Goal: Transaction & Acquisition: Purchase product/service

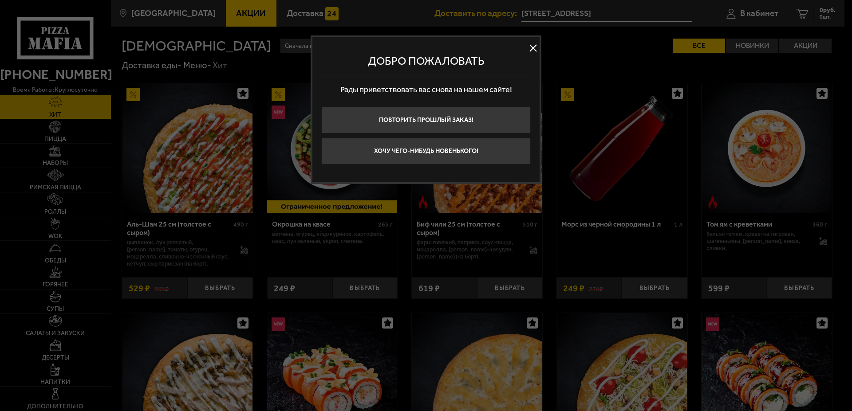
click at [532, 47] on button at bounding box center [532, 48] width 13 height 13
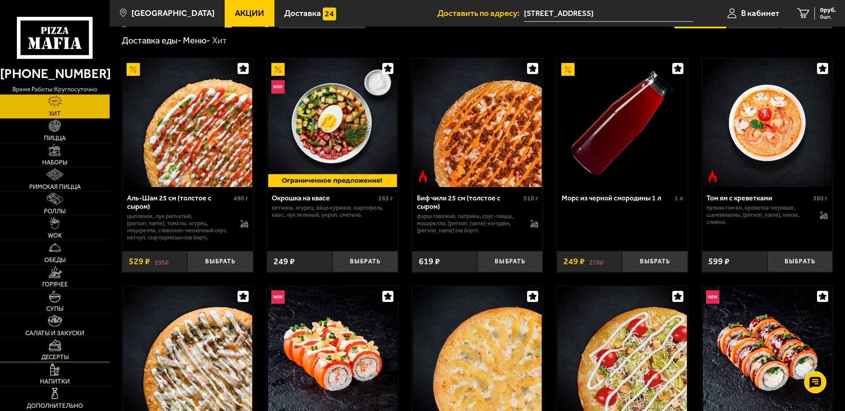
scroll to position [45, 0]
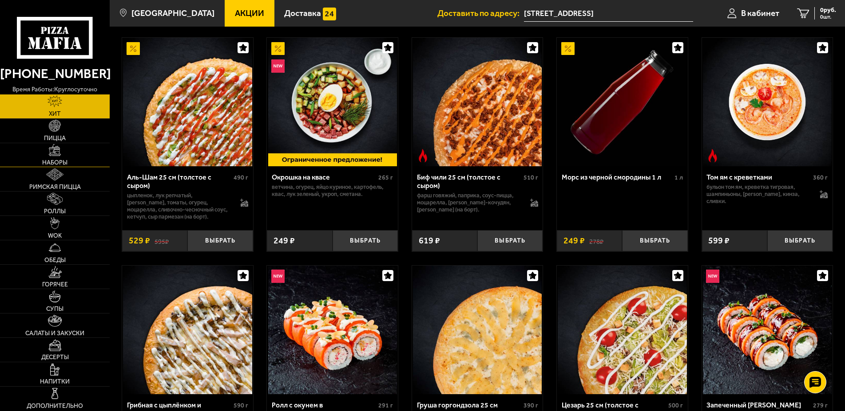
click at [62, 155] on link "Наборы" at bounding box center [55, 155] width 110 height 24
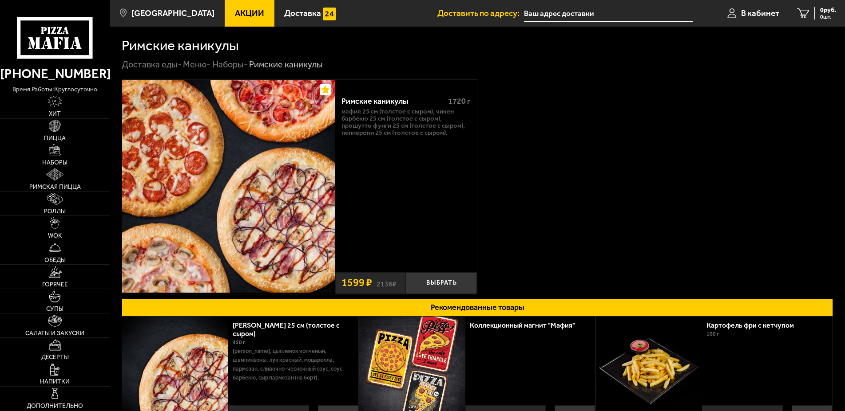
type input "[STREET_ADDRESS]"
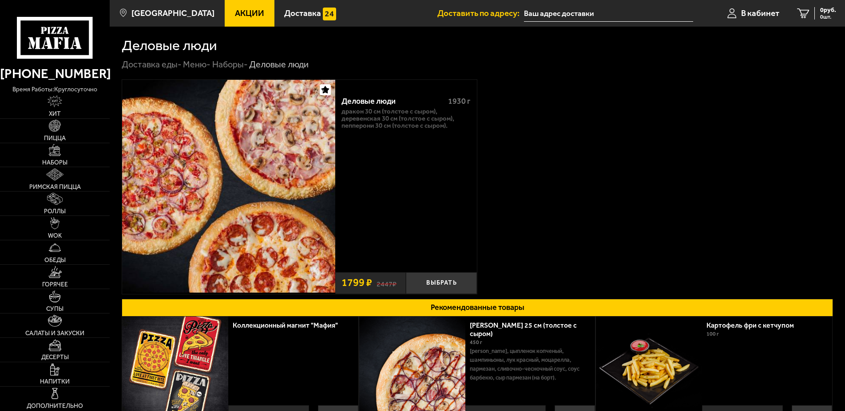
type input "[STREET_ADDRESS]"
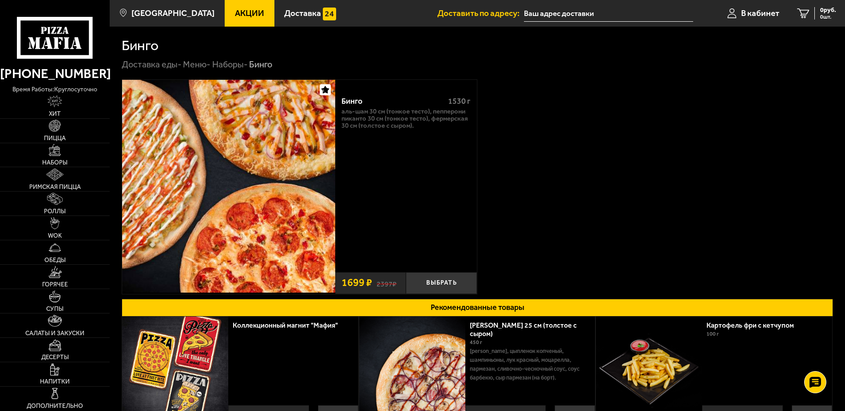
type input "[STREET_ADDRESS]"
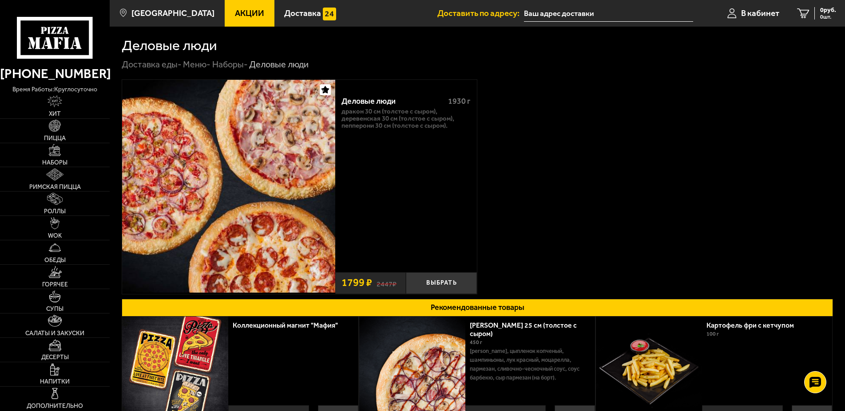
type input "[STREET_ADDRESS]"
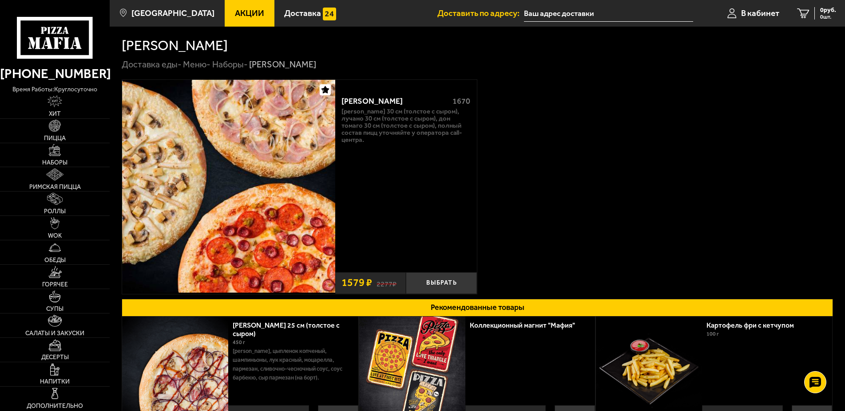
type input "[STREET_ADDRESS]"
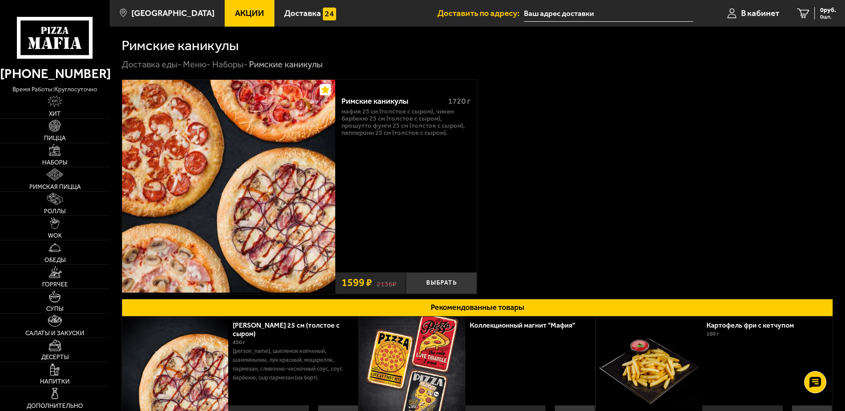
type input "[STREET_ADDRESS]"
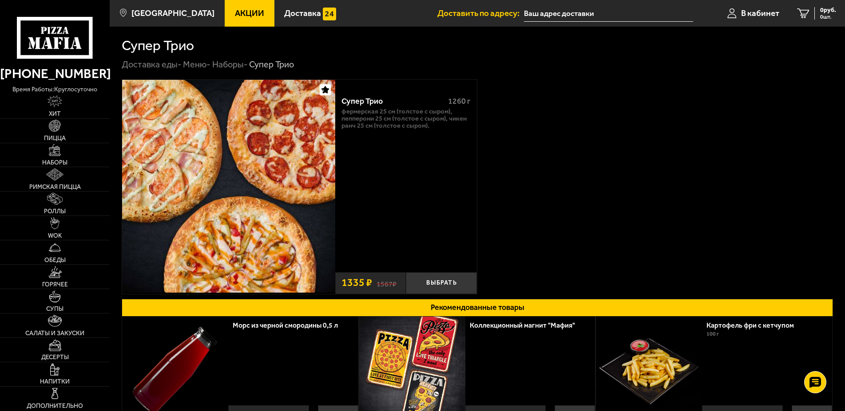
type input "[STREET_ADDRESS]"
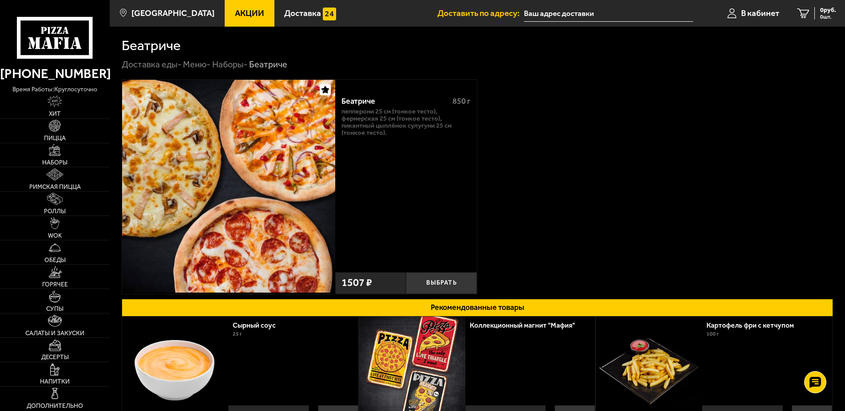
type input "[STREET_ADDRESS]"
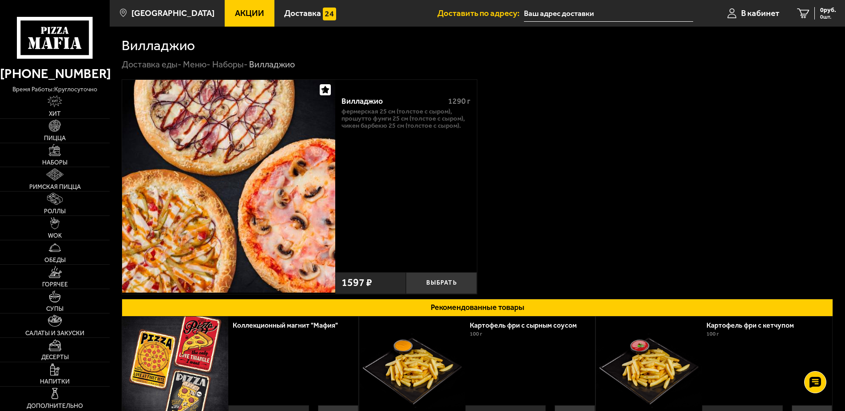
type input "[STREET_ADDRESS]"
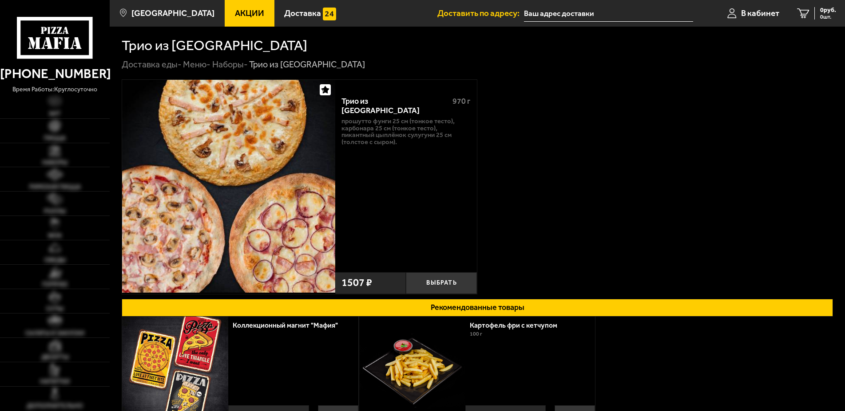
type input "[STREET_ADDRESS]"
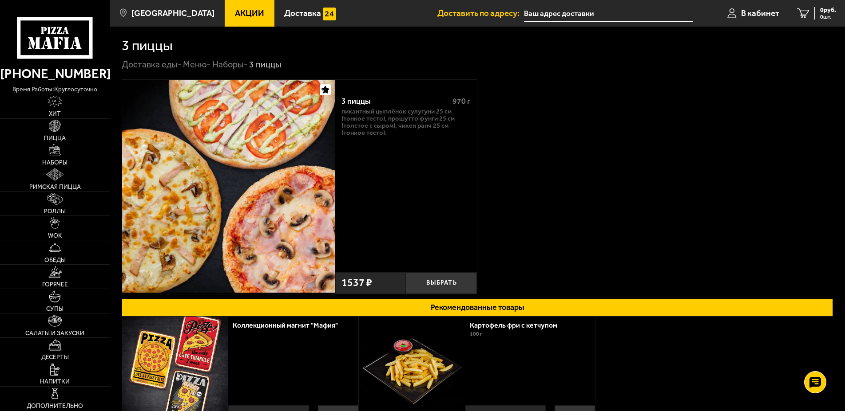
type input "[STREET_ADDRESS]"
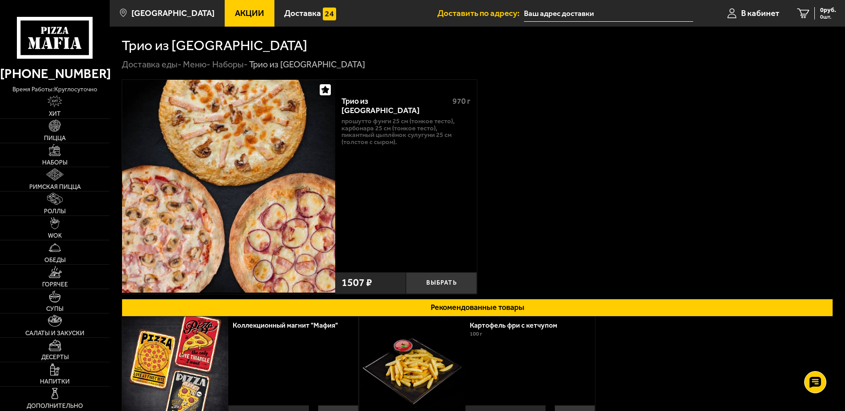
type input "[STREET_ADDRESS]"
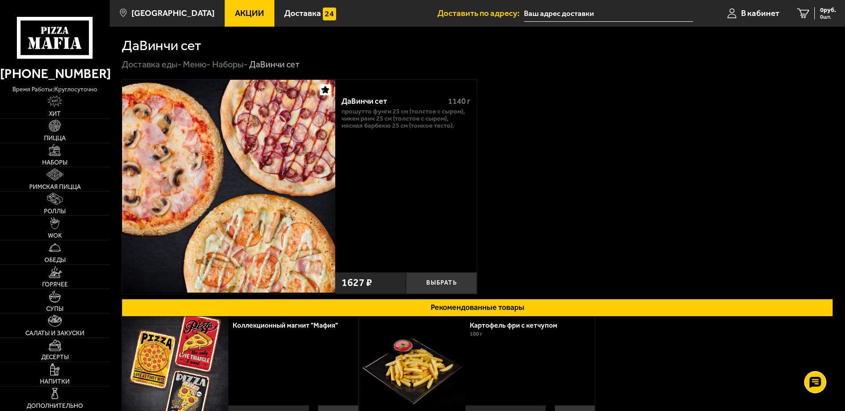
type input "[STREET_ADDRESS]"
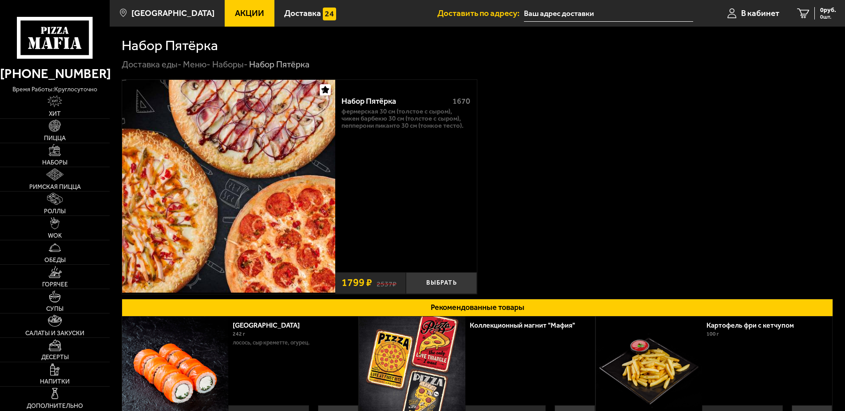
type input "[STREET_ADDRESS]"
click at [301, 135] on img at bounding box center [228, 186] width 213 height 213
click at [283, 149] on img at bounding box center [228, 186] width 213 height 213
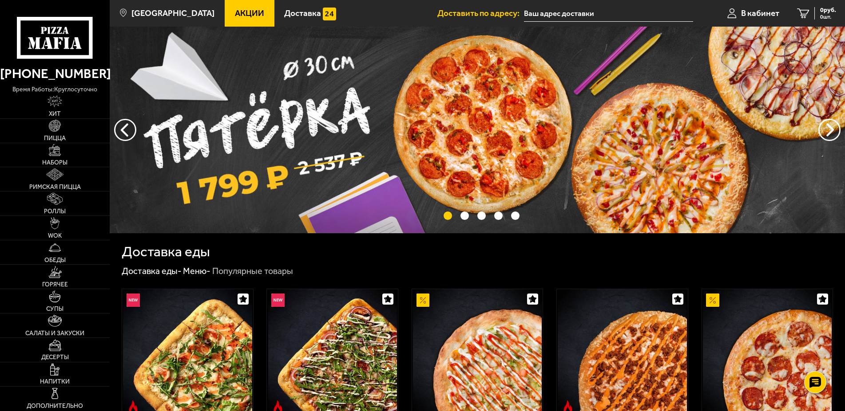
type input "[STREET_ADDRESS]"
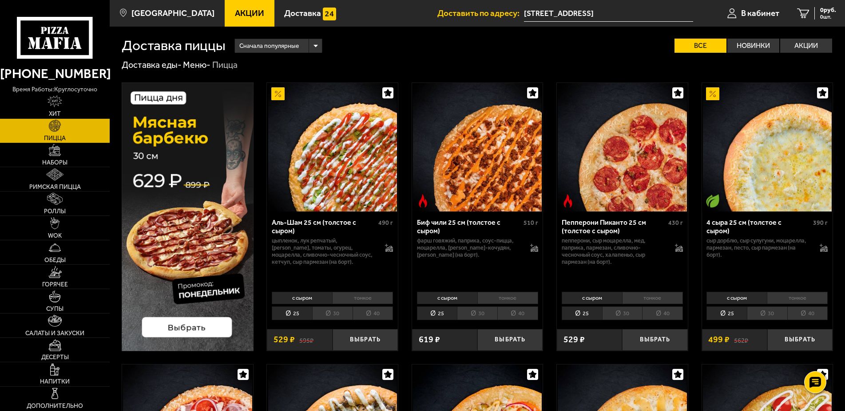
click at [177, 324] on img at bounding box center [188, 217] width 132 height 269
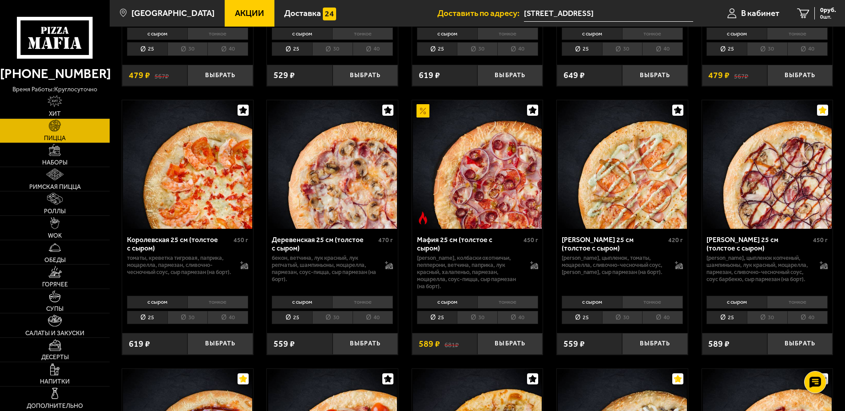
scroll to position [815, 0]
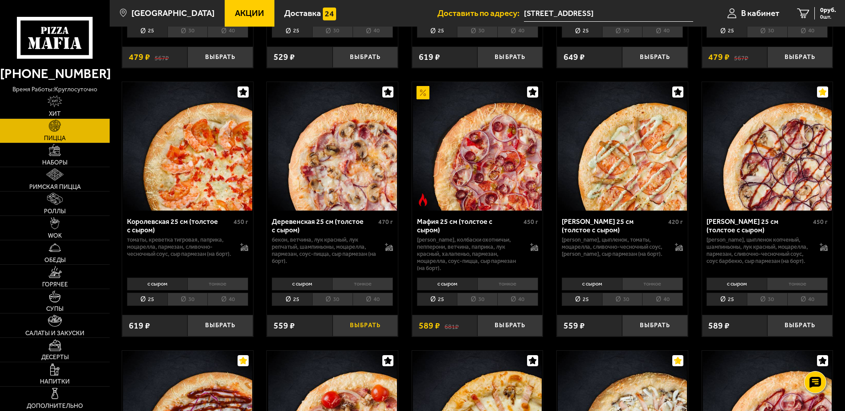
click at [375, 337] on button "Выбрать" at bounding box center [364, 326] width 65 height 22
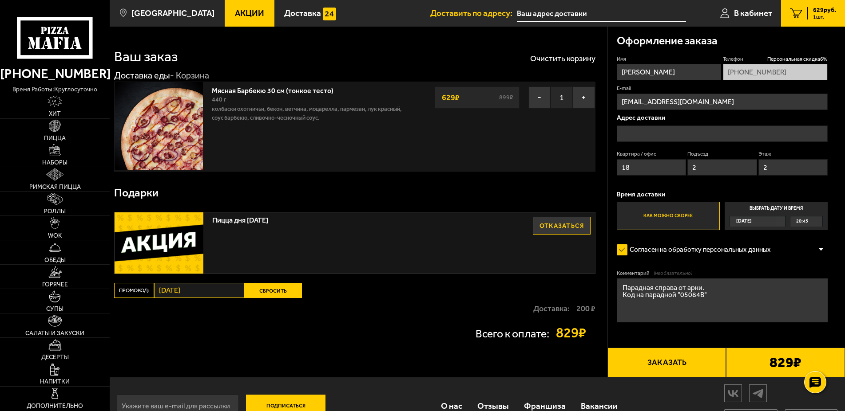
type input "[STREET_ADDRESS]"
click at [173, 100] on img at bounding box center [159, 126] width 88 height 88
click at [239, 91] on link "Мясная Барбекю 30 см (тонкое тесто)" at bounding box center [277, 89] width 130 height 11
click at [525, 13] on input "[STREET_ADDRESS]" at bounding box center [601, 13] width 169 height 16
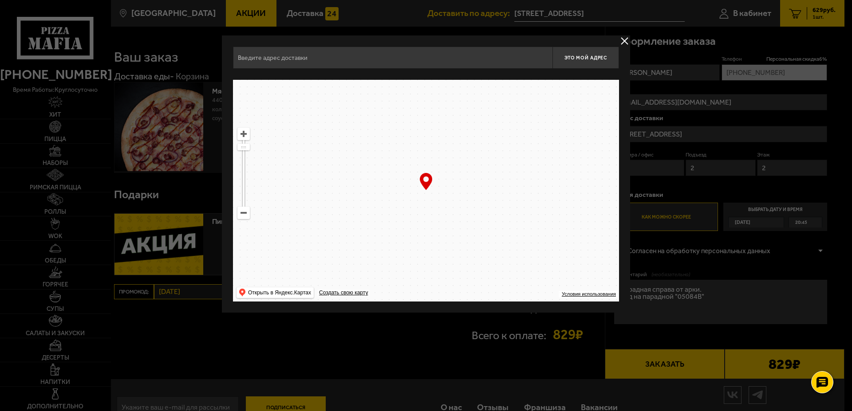
type input "[STREET_ADDRESS]"
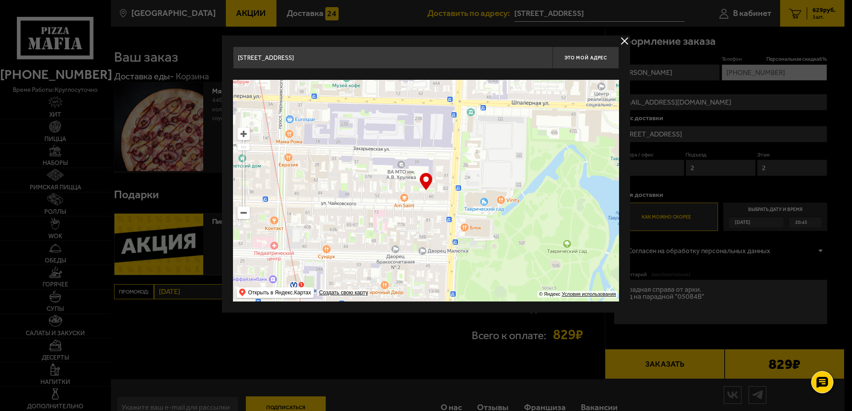
drag, startPoint x: 501, startPoint y: 150, endPoint x: 504, endPoint y: 159, distance: 9.6
click at [504, 159] on ymaps at bounding box center [426, 191] width 386 height 222
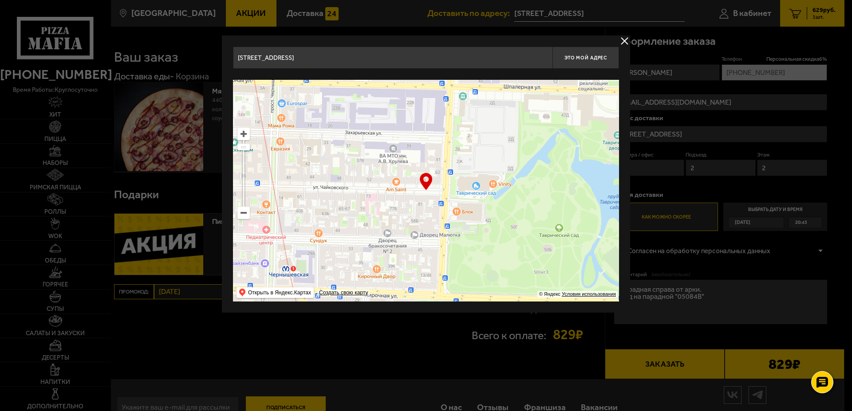
click at [245, 215] on ymaps at bounding box center [244, 213] width 12 height 12
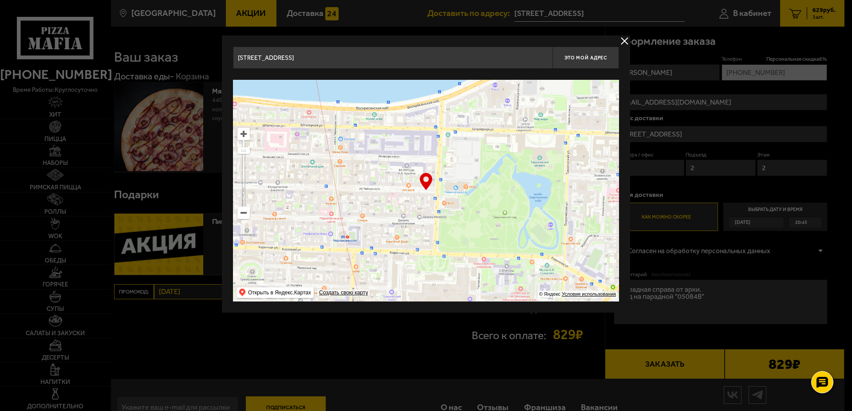
click at [245, 215] on ymaps at bounding box center [244, 213] width 12 height 12
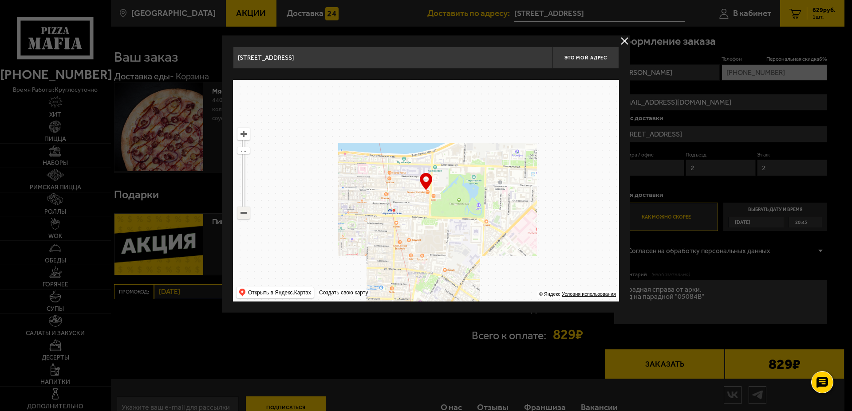
click at [245, 215] on ymaps at bounding box center [244, 213] width 12 height 12
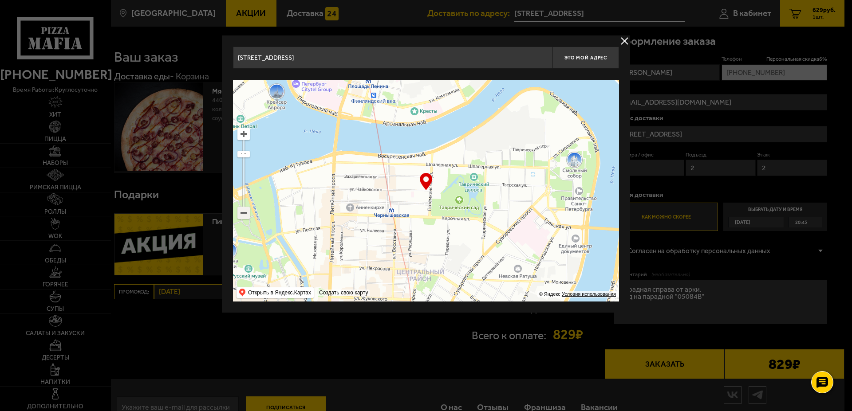
click at [244, 213] on ymaps at bounding box center [244, 213] width 12 height 12
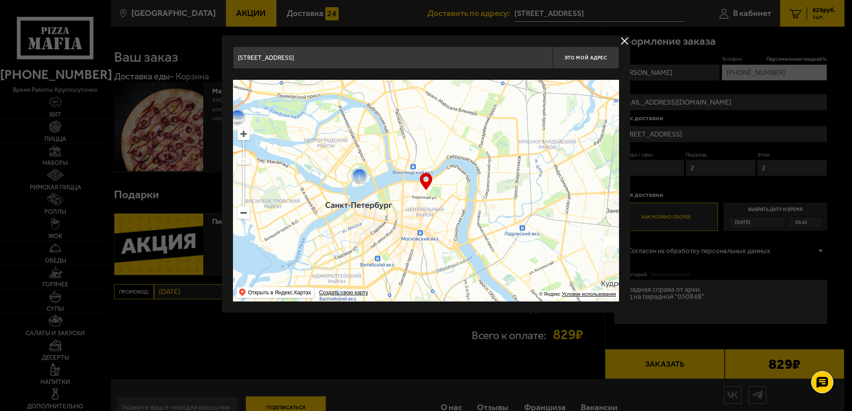
click at [686, 192] on div at bounding box center [426, 205] width 852 height 411
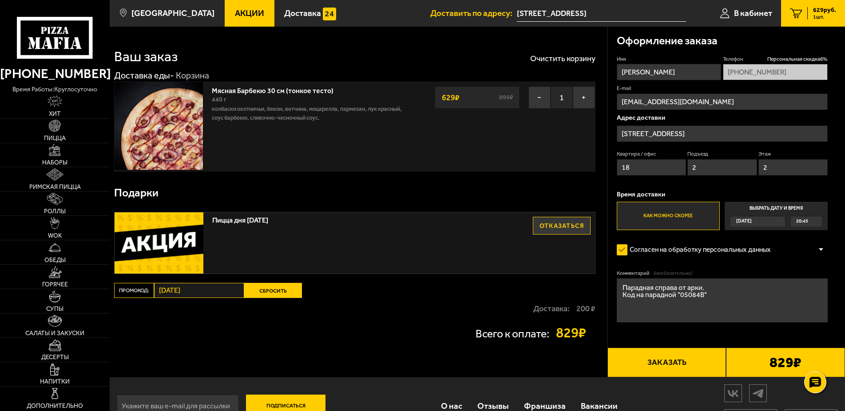
click at [731, 134] on input "[STREET_ADDRESS]" at bounding box center [722, 134] width 211 height 16
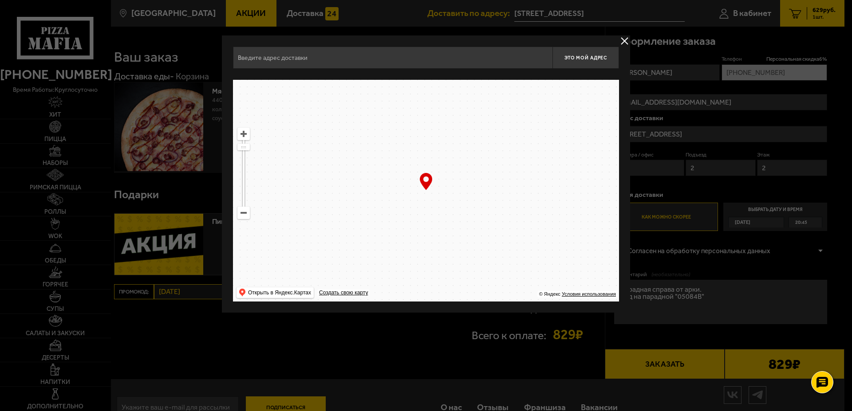
type input "[STREET_ADDRESS]"
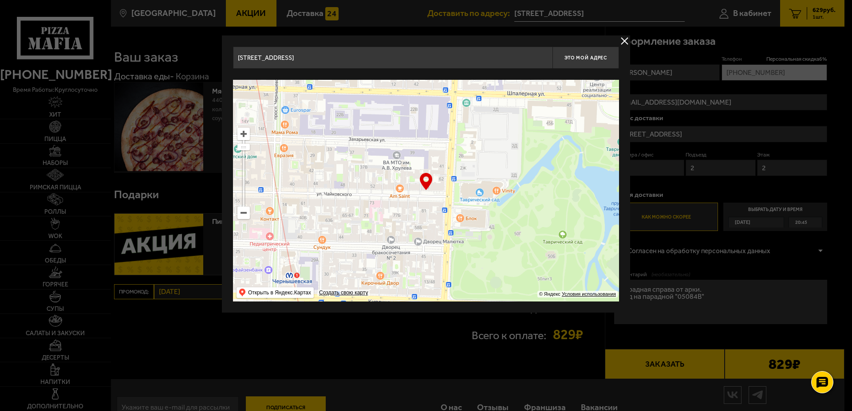
click at [730, 134] on div at bounding box center [426, 205] width 852 height 411
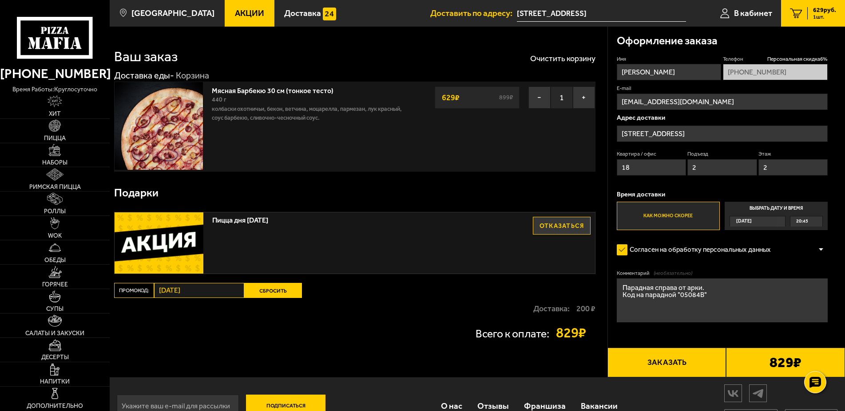
click at [703, 135] on input "[STREET_ADDRESS]" at bounding box center [722, 134] width 211 height 16
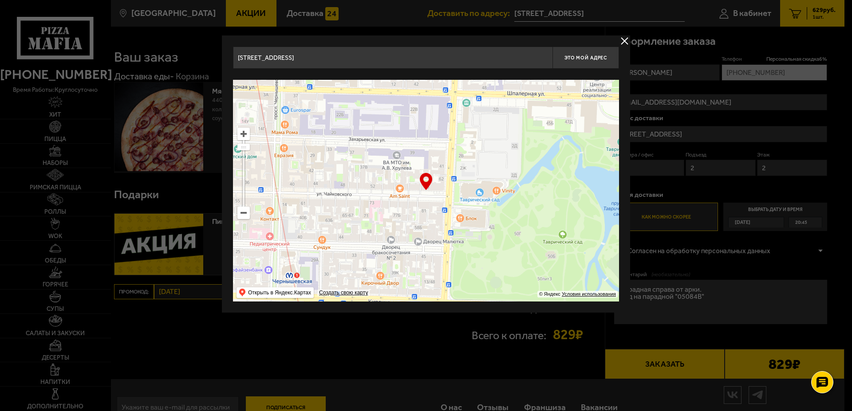
click at [245, 216] on ymaps at bounding box center [244, 213] width 12 height 12
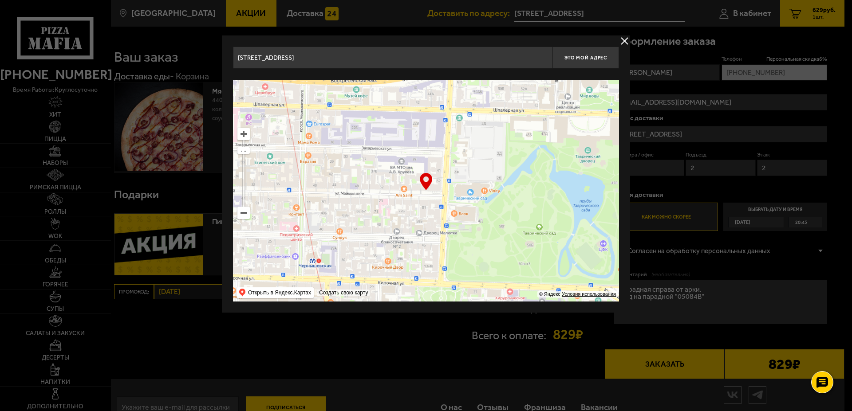
click at [245, 216] on ymaps at bounding box center [244, 213] width 12 height 12
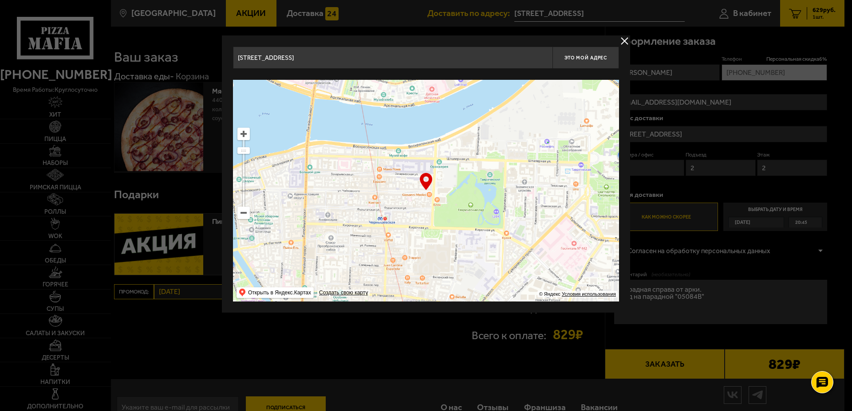
click at [245, 216] on ymaps at bounding box center [244, 213] width 12 height 12
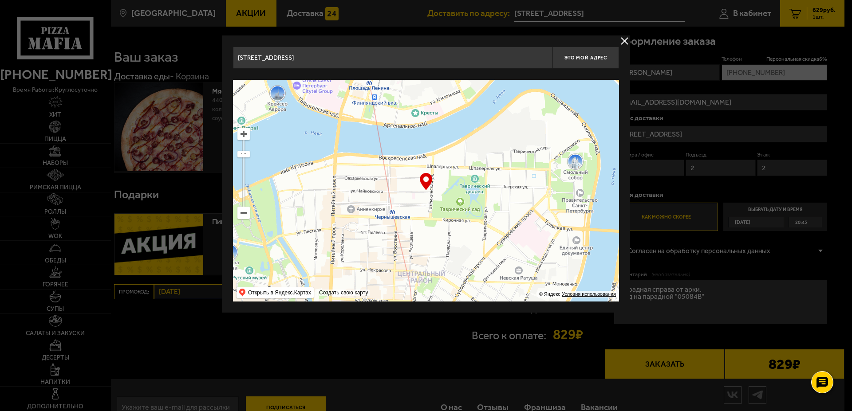
click at [245, 216] on ymaps at bounding box center [244, 213] width 12 height 12
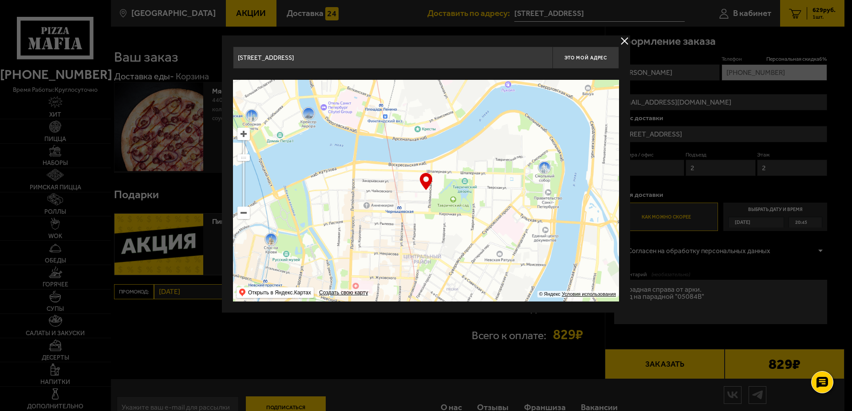
click at [245, 216] on ymaps at bounding box center [244, 213] width 12 height 12
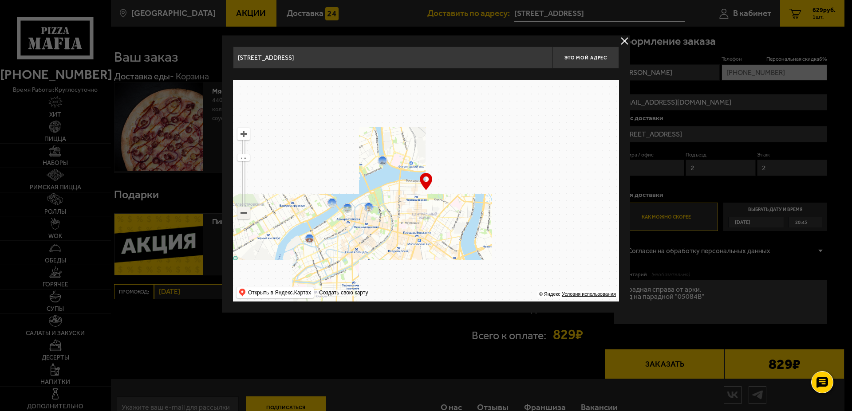
click at [245, 216] on ymaps at bounding box center [244, 213] width 12 height 12
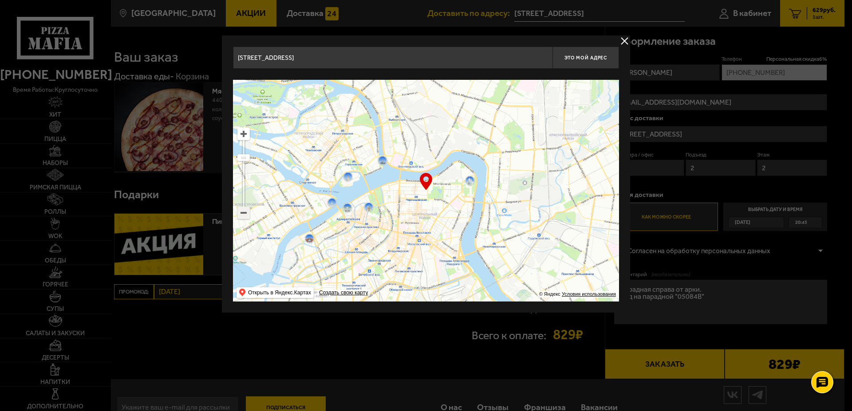
click at [245, 216] on ymaps at bounding box center [244, 213] width 12 height 12
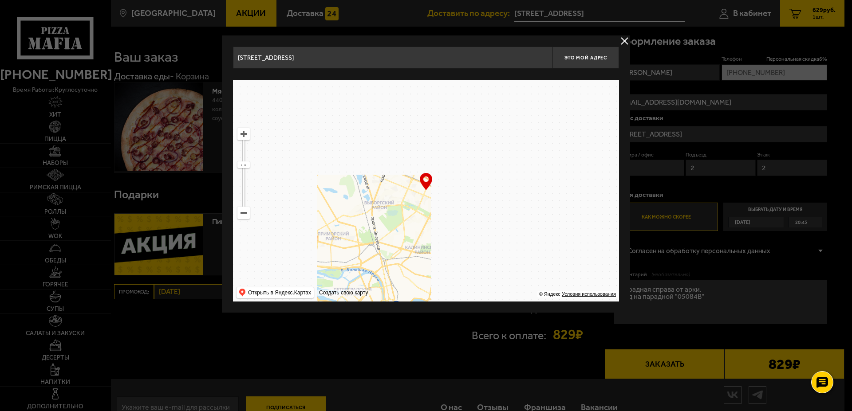
type input "Светлановский проспект, 115к1"
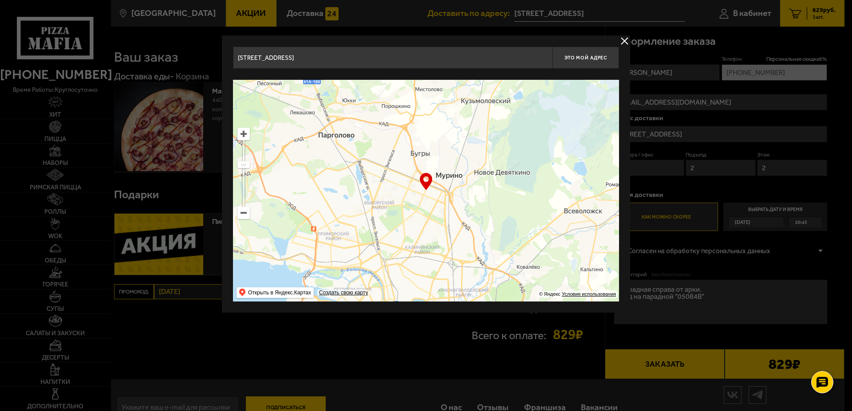
type input "Светлановский проспект, 115к1"
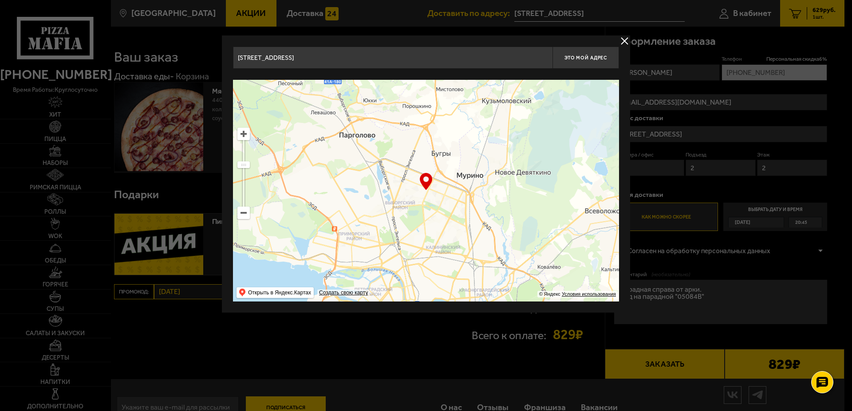
drag, startPoint x: 407, startPoint y: 139, endPoint x: 405, endPoint y: 264, distance: 124.8
click at [405, 264] on ymaps at bounding box center [426, 191] width 386 height 222
click at [242, 134] on ymaps at bounding box center [244, 134] width 12 height 12
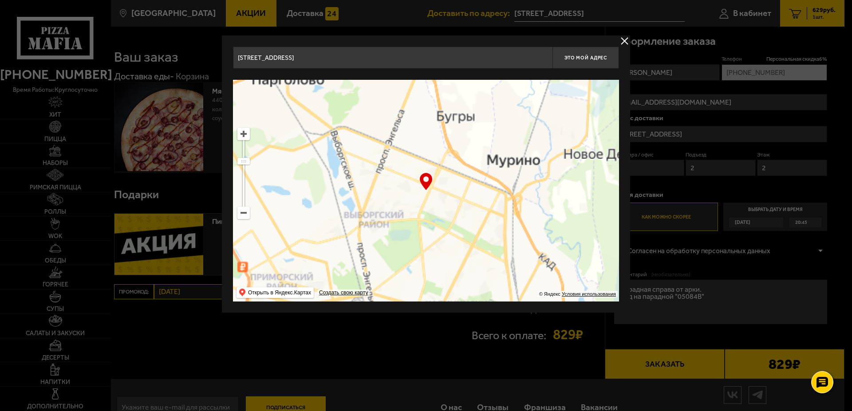
click at [242, 134] on ymaps at bounding box center [244, 134] width 12 height 12
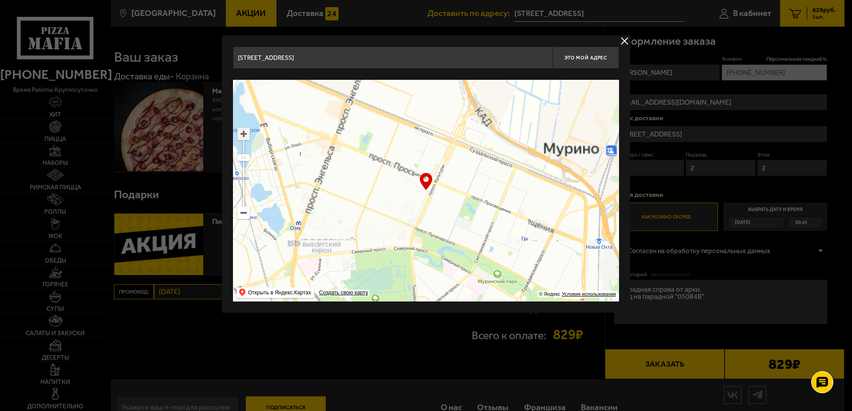
click at [242, 134] on ymaps at bounding box center [244, 134] width 12 height 12
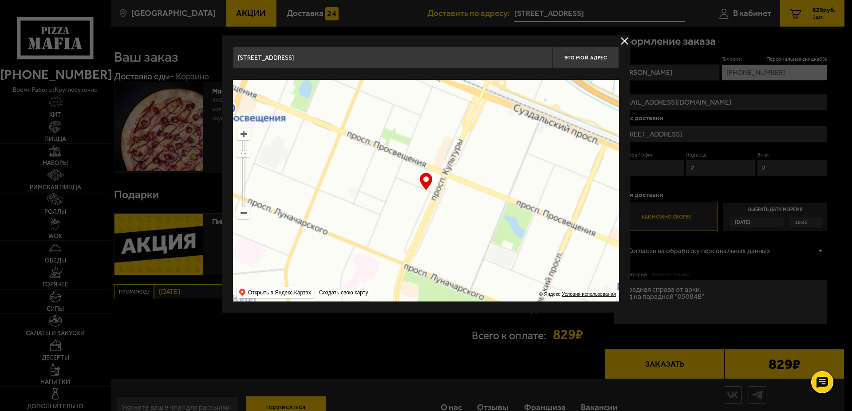
click at [242, 134] on ymaps at bounding box center [244, 134] width 12 height 12
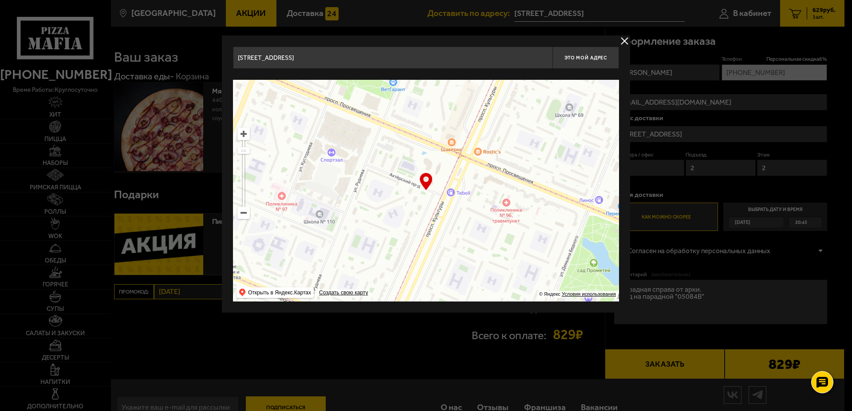
click at [242, 134] on ymaps at bounding box center [244, 134] width 12 height 12
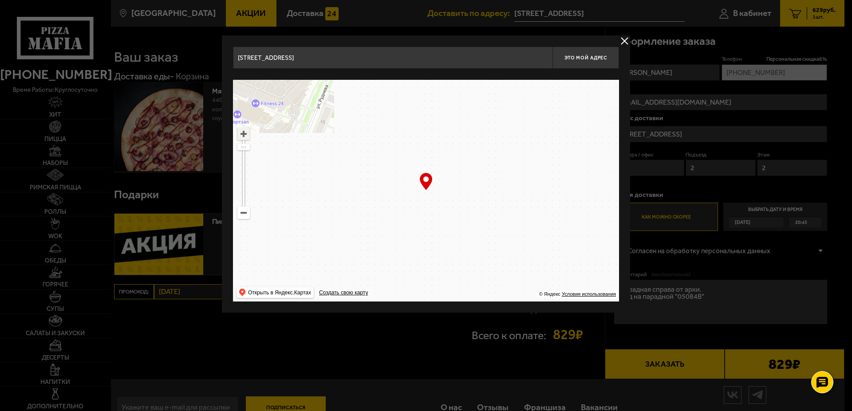
click at [242, 134] on ymaps at bounding box center [244, 134] width 12 height 12
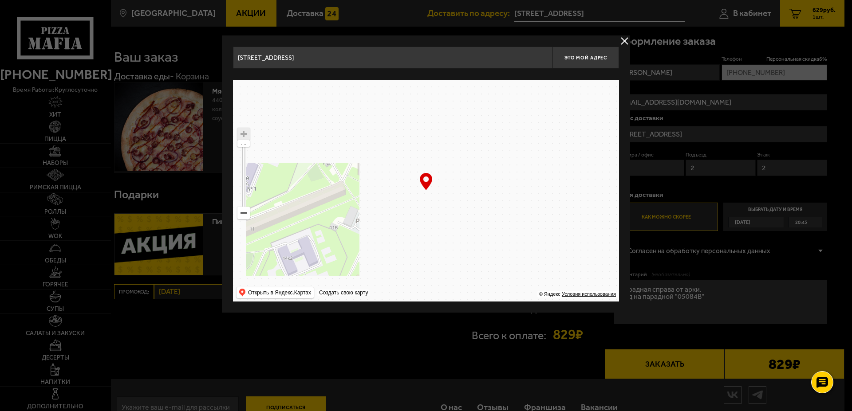
drag, startPoint x: 368, startPoint y: 225, endPoint x: 362, endPoint y: 196, distance: 29.4
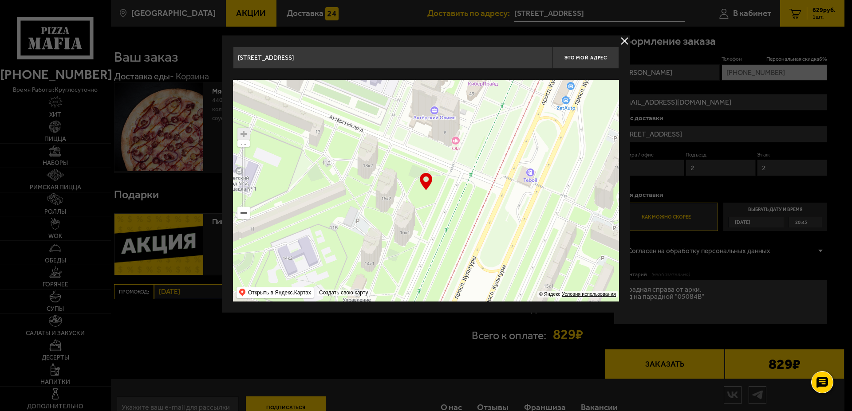
click at [371, 198] on ymaps at bounding box center [426, 191] width 386 height 222
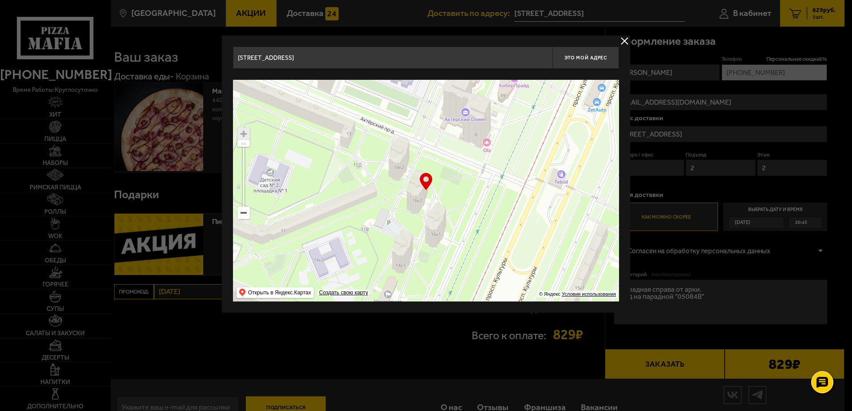
drag, startPoint x: 353, startPoint y: 194, endPoint x: 381, endPoint y: 209, distance: 31.0
click at [381, 209] on ymaps at bounding box center [426, 191] width 386 height 222
type input "проспект Культуры, 16к2"
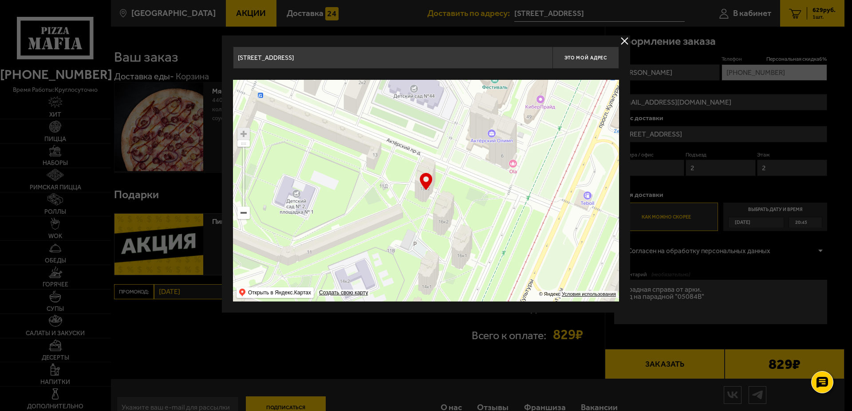
drag, startPoint x: 392, startPoint y: 198, endPoint x: 419, endPoint y: 219, distance: 33.5
click at [419, 219] on ymaps at bounding box center [426, 191] width 386 height 222
type input "[STREET_ADDRESS]"
click at [425, 181] on div "… © Яндекс Условия использования Открыть в Яндекс.Картах Создать свою карту" at bounding box center [426, 191] width 386 height 222
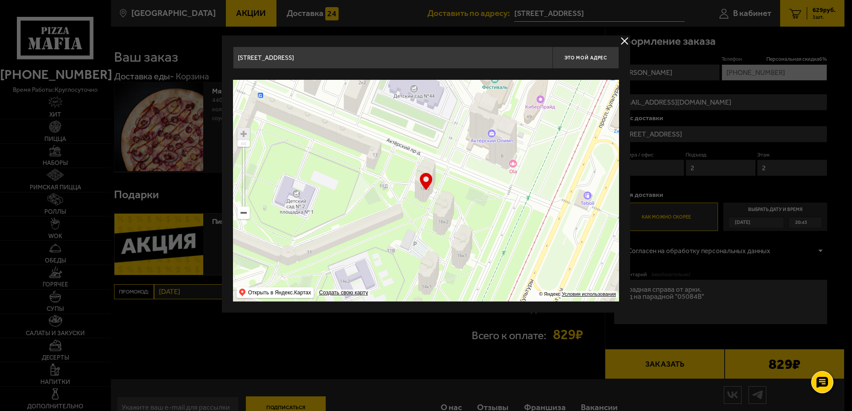
click at [425, 181] on div "… © Яндекс Условия использования Открыть в Яндекс.Картах Создать свою карту" at bounding box center [426, 191] width 386 height 222
click at [568, 57] on span "Это мой адрес" at bounding box center [586, 58] width 43 height 6
type input "[STREET_ADDRESS]"
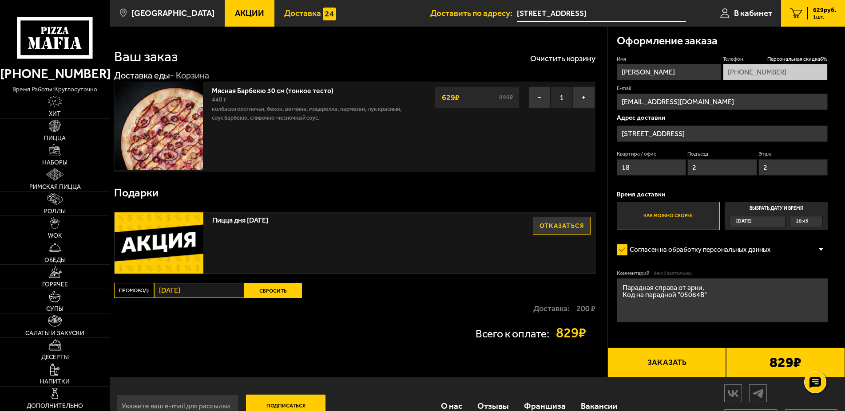
click at [292, 14] on span "Доставка" at bounding box center [302, 13] width 37 height 8
click at [804, 15] on link "1 629 руб. 1 шт." at bounding box center [813, 13] width 64 height 27
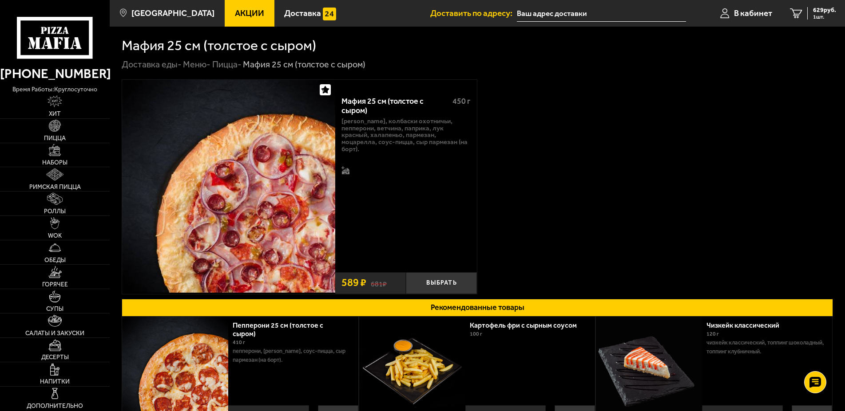
type input "[STREET_ADDRESS]"
click at [433, 282] on button "Выбрать" at bounding box center [441, 284] width 71 height 22
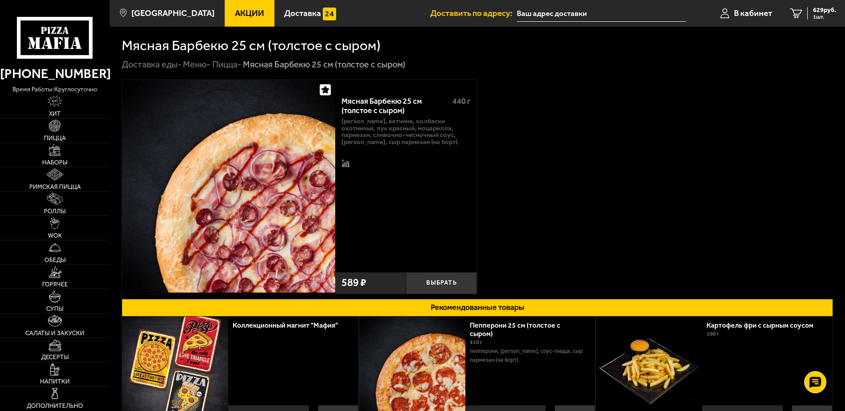
type input "[STREET_ADDRESS]"
click at [451, 284] on button "Выбрать" at bounding box center [441, 284] width 71 height 22
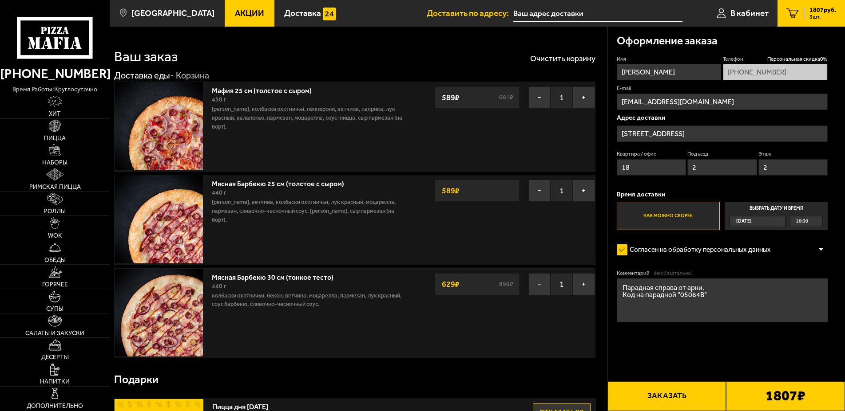
type input "[STREET_ADDRESS]"
click at [535, 285] on button "−" at bounding box center [539, 284] width 22 height 22
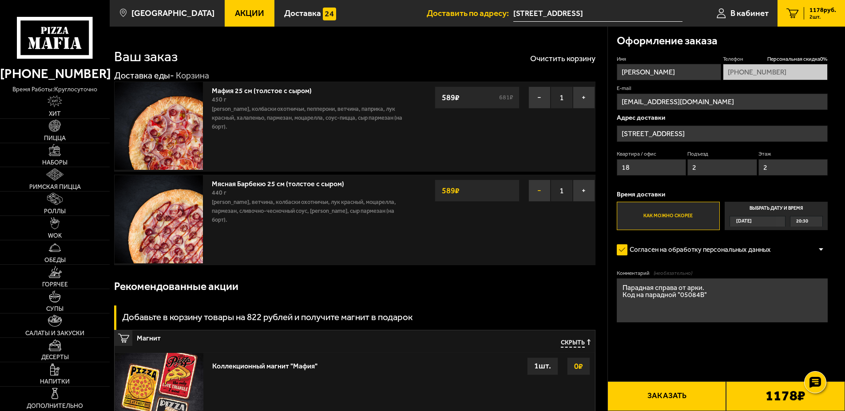
click at [535, 191] on button "−" at bounding box center [539, 191] width 22 height 22
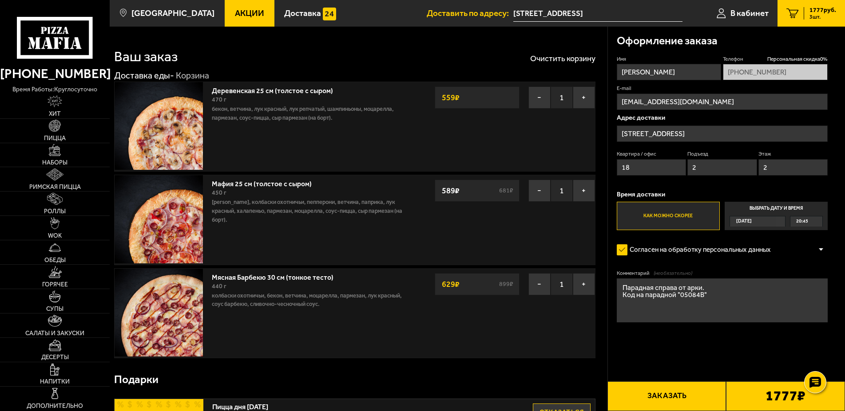
drag, startPoint x: 630, startPoint y: 168, endPoint x: 609, endPoint y: 168, distance: 21.3
click at [617, 168] on input "18" at bounding box center [651, 167] width 69 height 16
click at [628, 166] on input "18" at bounding box center [651, 167] width 69 height 16
type input "51"
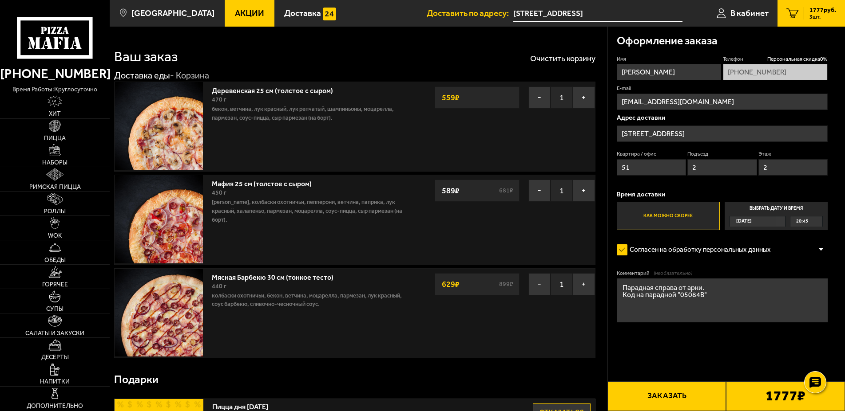
click at [702, 168] on input "2" at bounding box center [721, 167] width 69 height 16
click at [701, 169] on input "2" at bounding box center [721, 167] width 69 height 16
type input "1"
click at [763, 168] on input "2" at bounding box center [792, 167] width 69 height 16
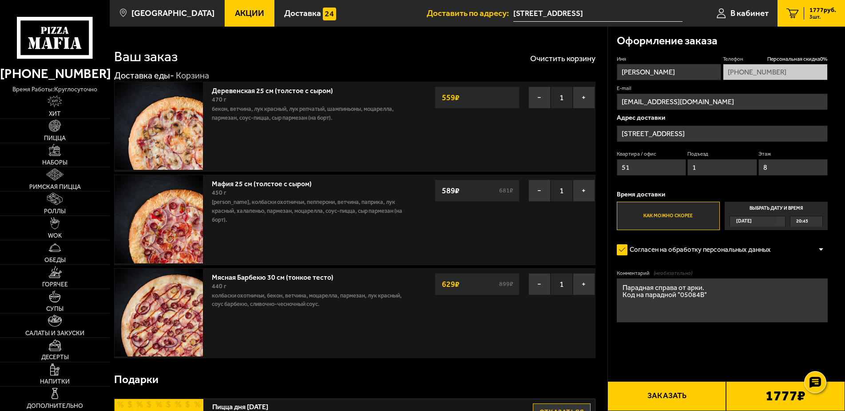
type input "8"
drag, startPoint x: 623, startPoint y: 290, endPoint x: 729, endPoint y: 289, distance: 106.1
click at [729, 289] on textarea "Парадная справа от арки. Код на парадной "05084В"" at bounding box center [722, 301] width 211 height 44
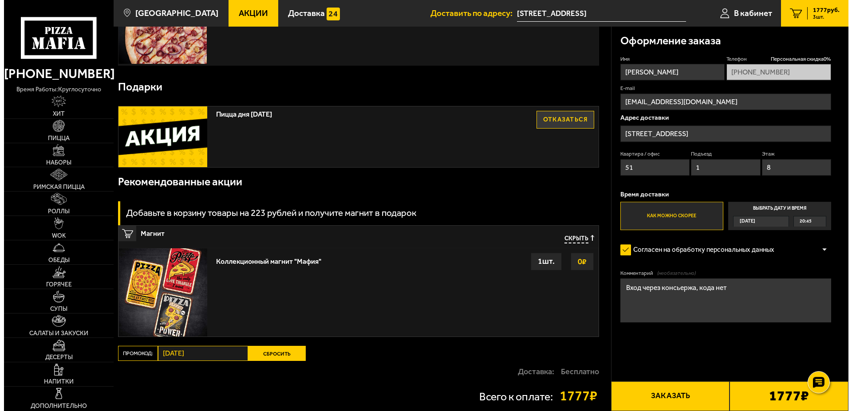
scroll to position [383, 0]
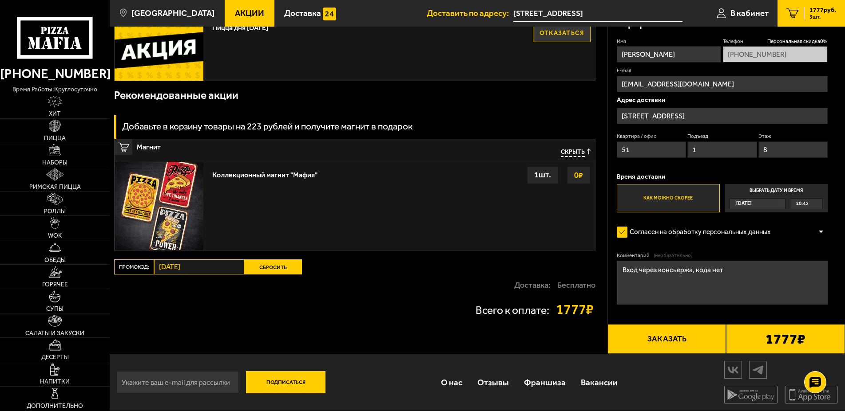
type textarea "Вход через консьержа, кода нет"
click at [673, 336] on button "Заказать" at bounding box center [666, 339] width 119 height 30
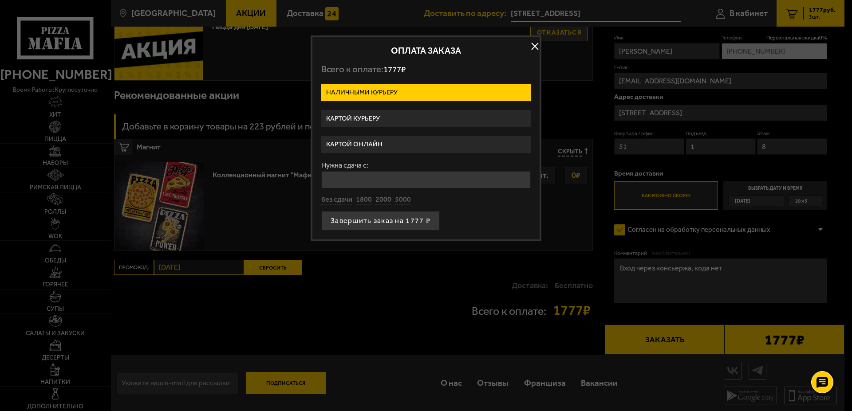
click at [389, 142] on label "Картой онлайн" at bounding box center [426, 144] width 210 height 17
click at [0, 0] on input "Картой онлайн" at bounding box center [0, 0] width 0 height 0
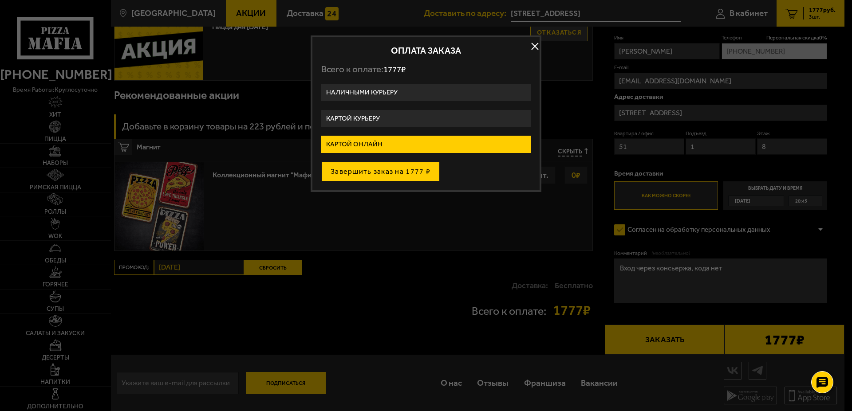
click at [398, 171] on button "Завершить заказ на 1777 ₽" at bounding box center [380, 172] width 119 height 20
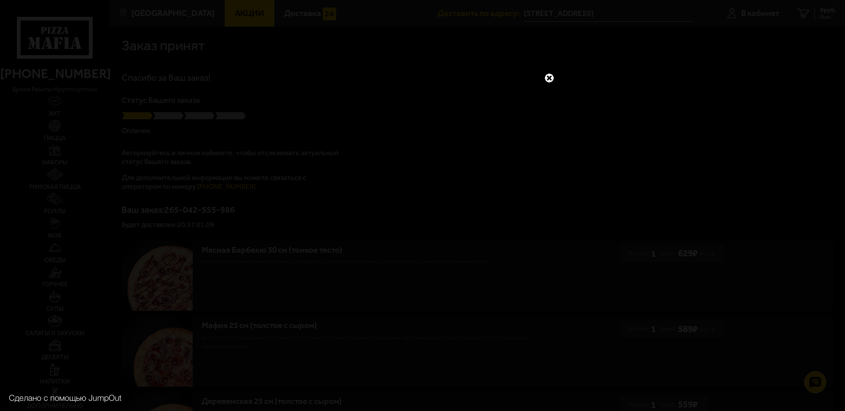
click at [548, 78] on link at bounding box center [549, 78] width 12 height 12
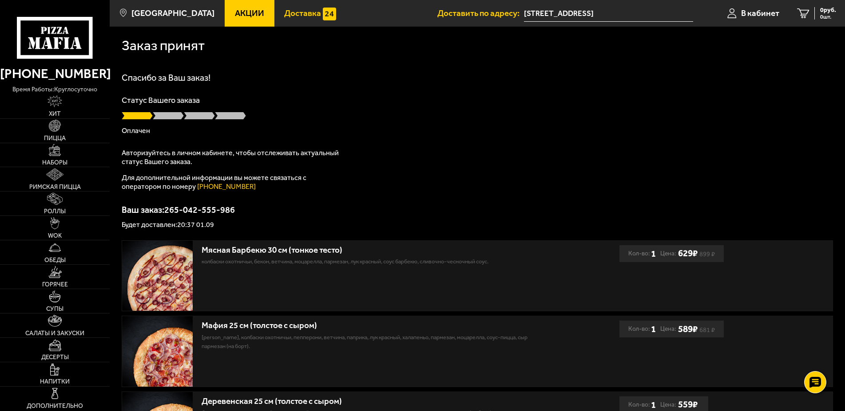
click at [291, 16] on span "Доставка" at bounding box center [302, 13] width 37 height 8
click at [757, 13] on span "В кабинет" at bounding box center [760, 13] width 38 height 8
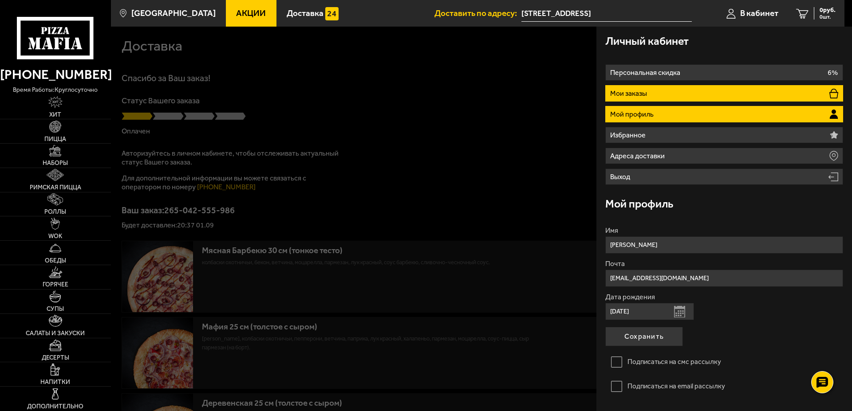
click at [643, 93] on p "Мои заказы" at bounding box center [629, 93] width 39 height 7
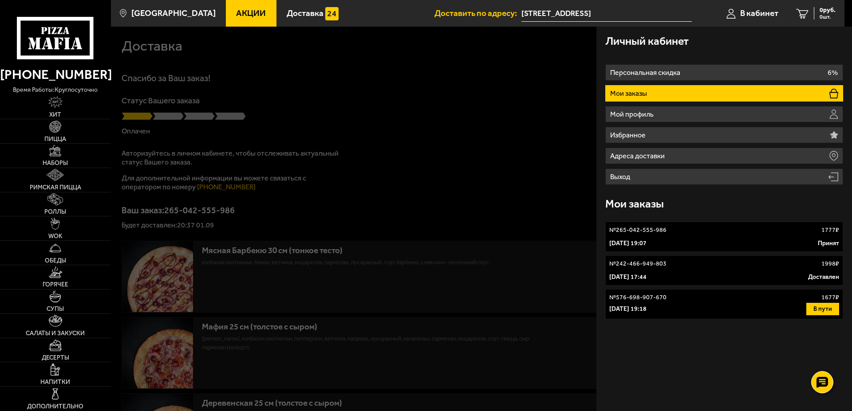
click at [648, 238] on link "№ 265-042-555-986 1777 ₽ [DATE] 19:07 Принят" at bounding box center [724, 237] width 238 height 30
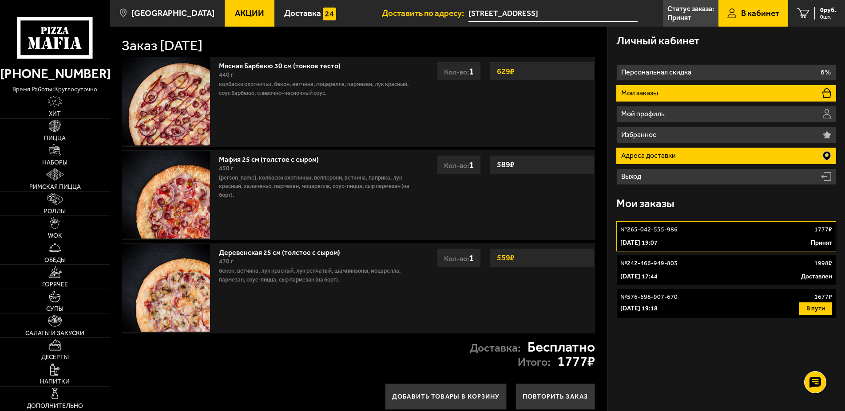
click at [690, 154] on li "Адреса доставки" at bounding box center [726, 156] width 220 height 16
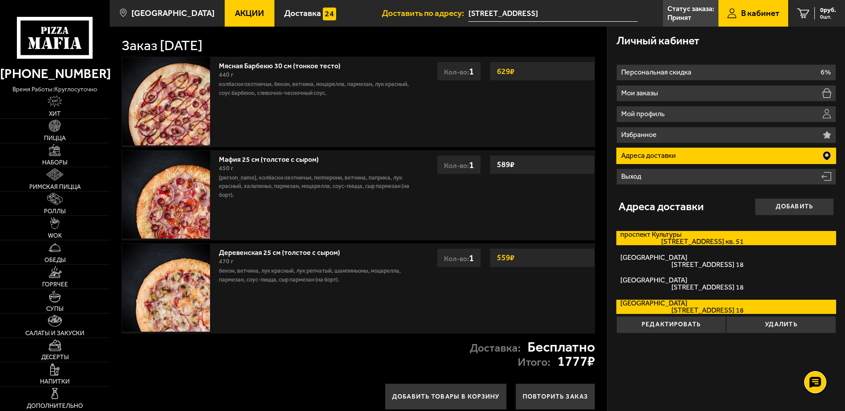
click at [668, 235] on label "[STREET_ADDRESS]. 51" at bounding box center [726, 238] width 220 height 14
click at [0, 0] on input "[STREET_ADDRESS]. 51" at bounding box center [0, 0] width 0 height 0
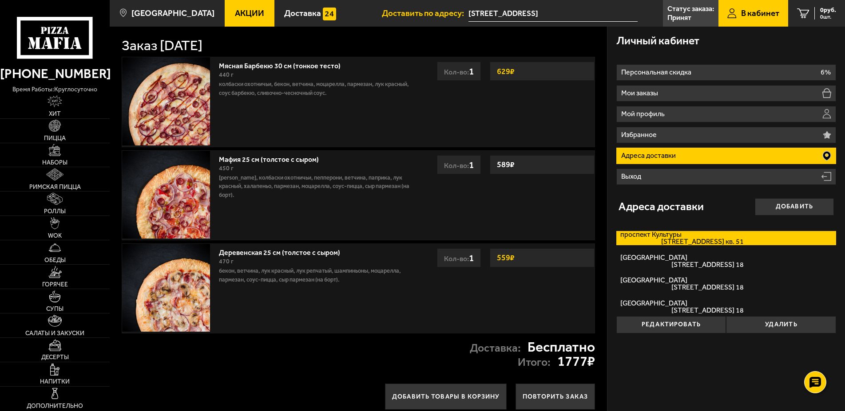
type input "[STREET_ADDRESS]"
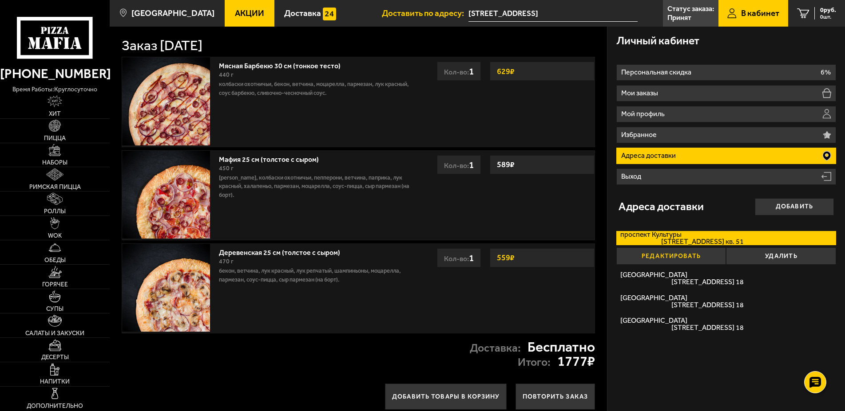
click at [691, 256] on button "Редактировать" at bounding box center [671, 257] width 110 height 18
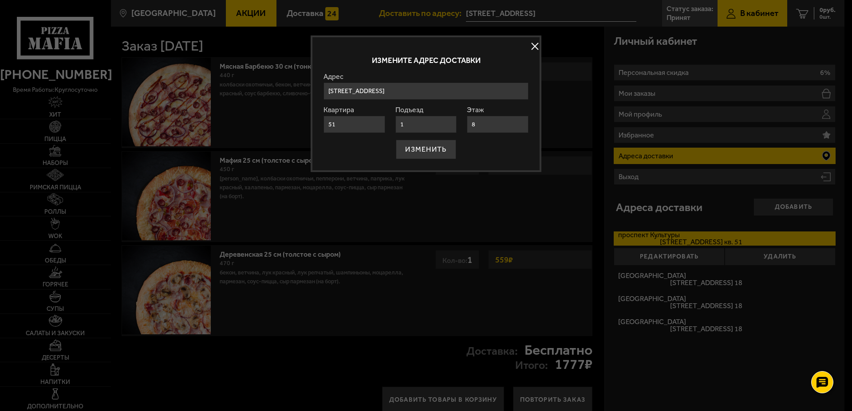
click at [533, 47] on button at bounding box center [534, 46] width 13 height 13
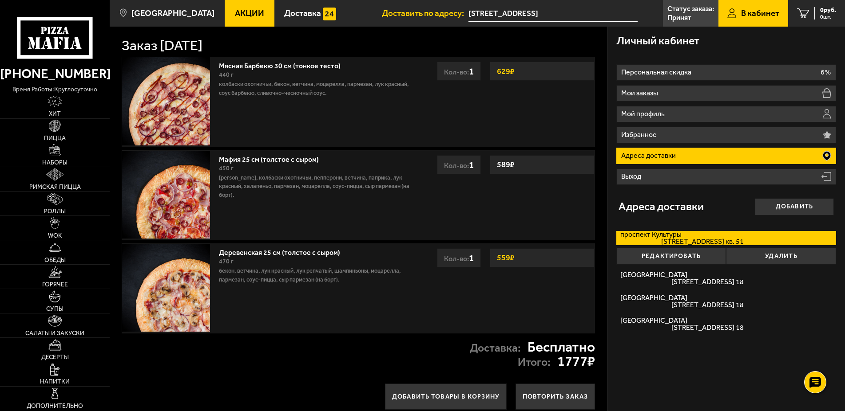
click at [707, 368] on div "Личный кабинет Персональная скидка 6% Мои заказы Мой профиль Избранное Адреса д…" at bounding box center [725, 223] width 237 height 392
click at [650, 155] on p "Адреса доставки" at bounding box center [649, 155] width 57 height 7
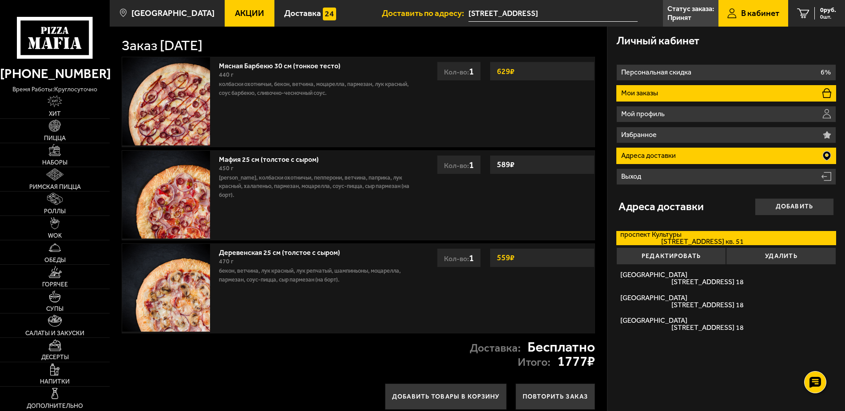
click at [640, 92] on p "Мои заказы" at bounding box center [640, 93] width 39 height 7
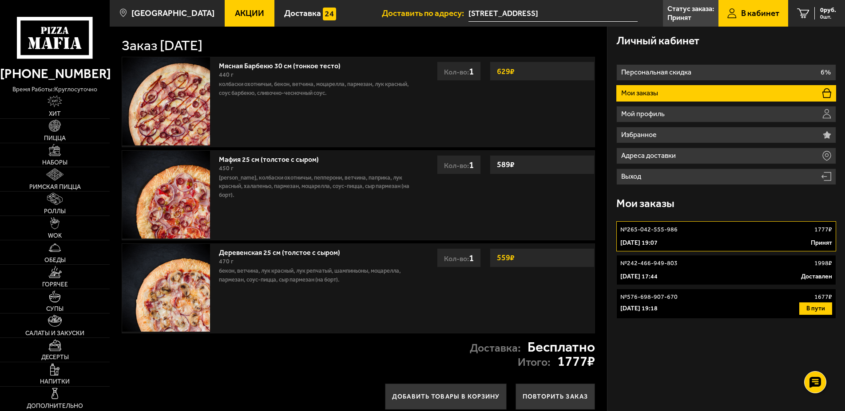
click at [652, 236] on link "№ 265-042-555-986 1777 ₽ [DATE] 19:07 Принят" at bounding box center [726, 236] width 220 height 30
click at [657, 273] on p "[DATE] 17:44" at bounding box center [638, 277] width 37 height 9
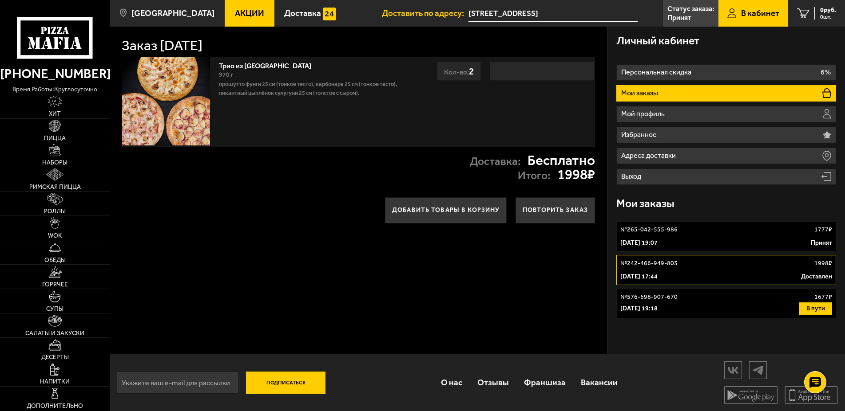
click at [667, 303] on div "[DATE] 19:18 В пути" at bounding box center [726, 309] width 212 height 12
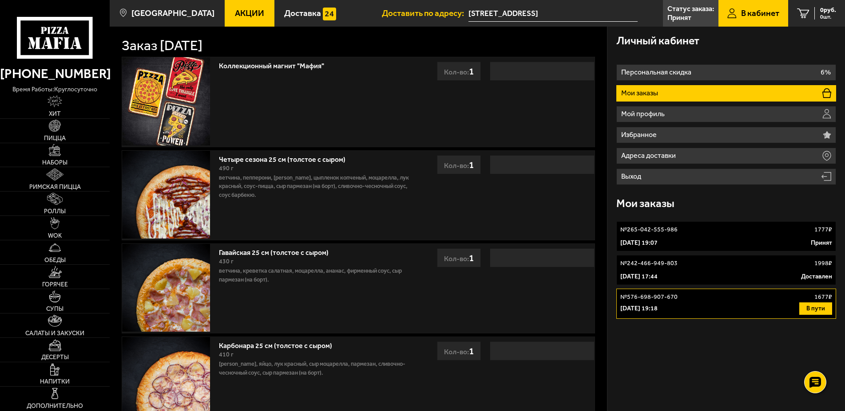
click at [640, 267] on p "№ 242-466-949-803" at bounding box center [648, 263] width 57 height 9
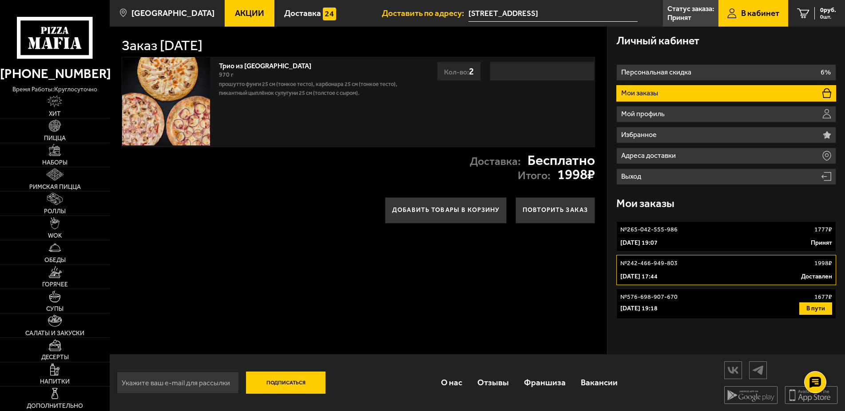
click at [635, 238] on link "№ 265-042-555-986 1777 ₽ [DATE] 19:07 Принят" at bounding box center [726, 236] width 220 height 30
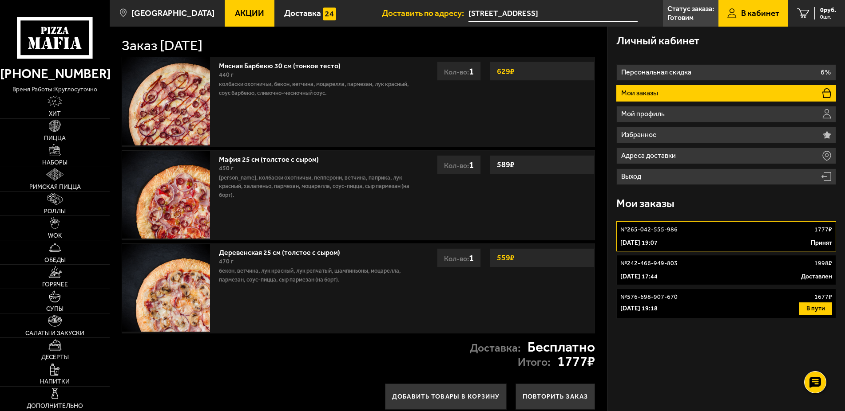
click at [670, 231] on p "№ 265-042-555-986" at bounding box center [648, 229] width 57 height 9
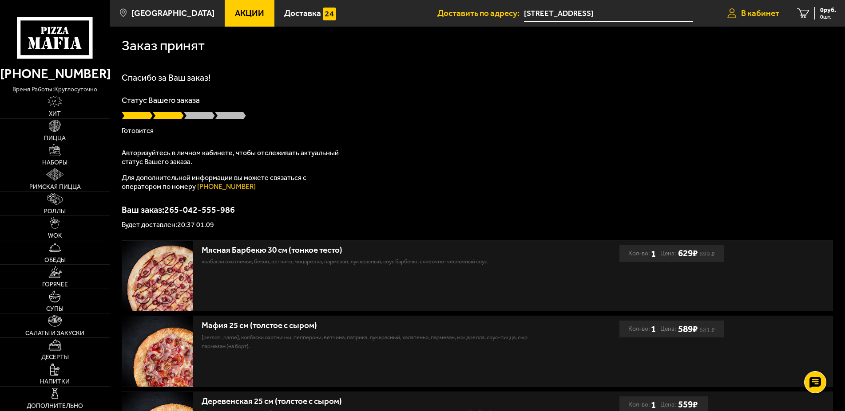
click at [759, 14] on span "В кабинет" at bounding box center [760, 13] width 38 height 8
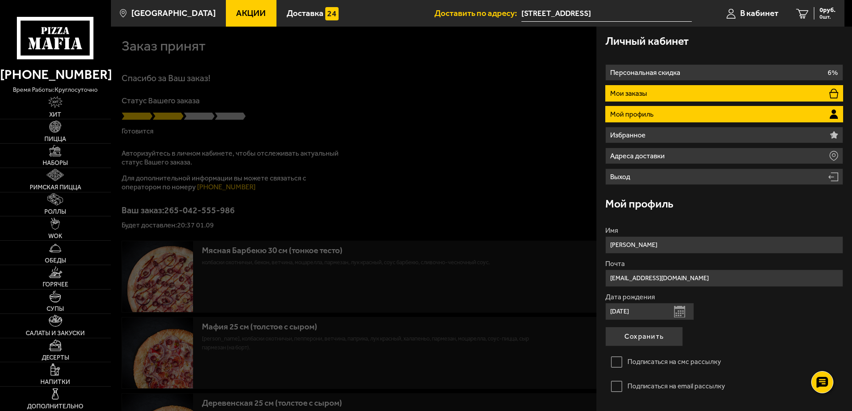
click at [664, 93] on li "Мои заказы" at bounding box center [724, 93] width 238 height 16
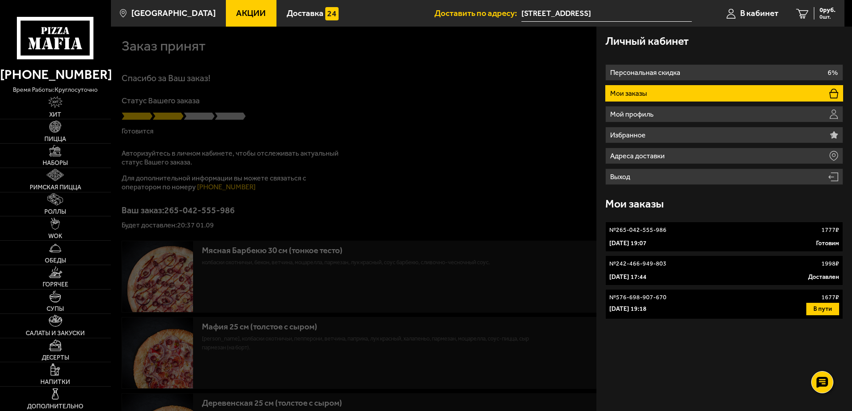
click at [647, 239] on p "[DATE] 19:07" at bounding box center [627, 243] width 37 height 9
